Goal: Communication & Community: Share content

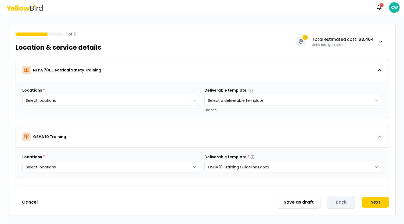
click at [23, 7] on icon at bounding box center [21, 8] width 4 height 4
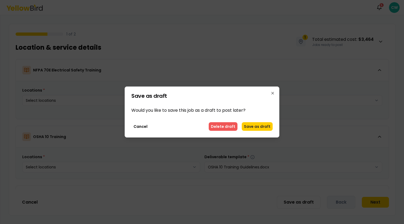
click at [233, 129] on button "Delete draft" at bounding box center [223, 126] width 29 height 9
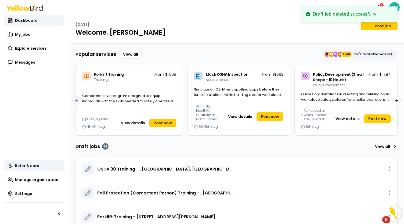
click at [42, 170] on link "Refer & earn" at bounding box center [34, 165] width 60 height 11
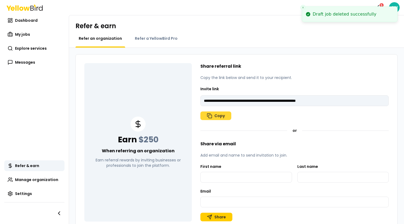
click at [217, 112] on button "Copy" at bounding box center [216, 116] width 31 height 9
